Goal: Communication & Community: Answer question/provide support

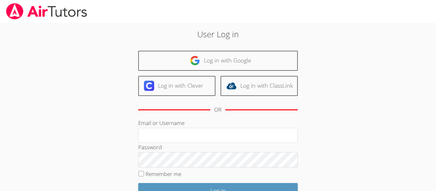
scroll to position [58, 0]
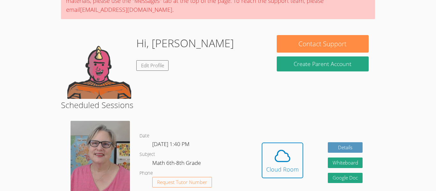
scroll to position [70, 0]
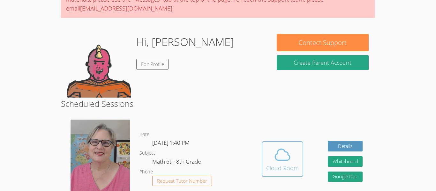
click at [274, 144] on button "Cloud Room" at bounding box center [281, 159] width 41 height 36
click at [292, 159] on span at bounding box center [282, 155] width 33 height 18
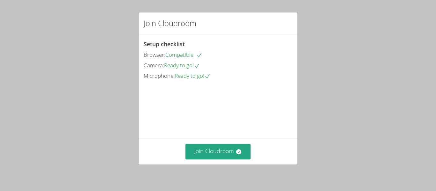
scroll to position [44, 0]
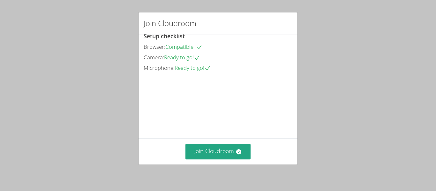
drag, startPoint x: 211, startPoint y: 147, endPoint x: 157, endPoint y: 182, distance: 64.9
click at [157, 182] on div "Join Cloudroom Setup checklist Browser: Compatible Camera: Ready to go! Microph…" at bounding box center [218, 95] width 436 height 191
click at [212, 149] on button "Join Cloudroom" at bounding box center [217, 152] width 65 height 16
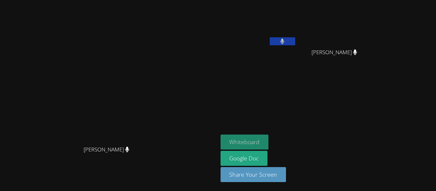
click at [268, 137] on button "Whiteboard" at bounding box center [244, 142] width 48 height 15
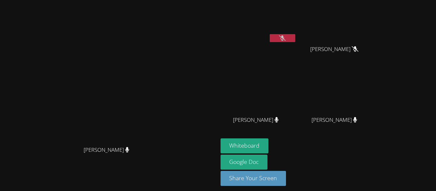
scroll to position [0, 0]
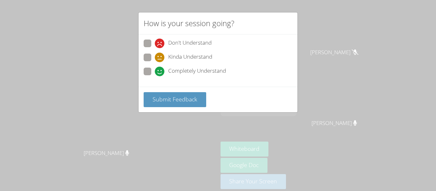
click at [169, 70] on span "Completely Understand" at bounding box center [197, 72] width 58 height 10
click at [160, 70] on input "Completely Understand" at bounding box center [157, 70] width 5 height 5
radio input "true"
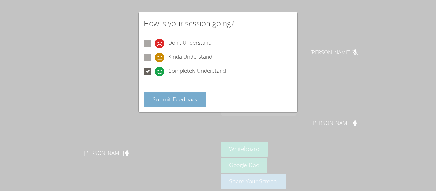
click at [166, 95] on span "Submit Feedback" at bounding box center [174, 99] width 45 height 8
